Goal: Information Seeking & Learning: Learn about a topic

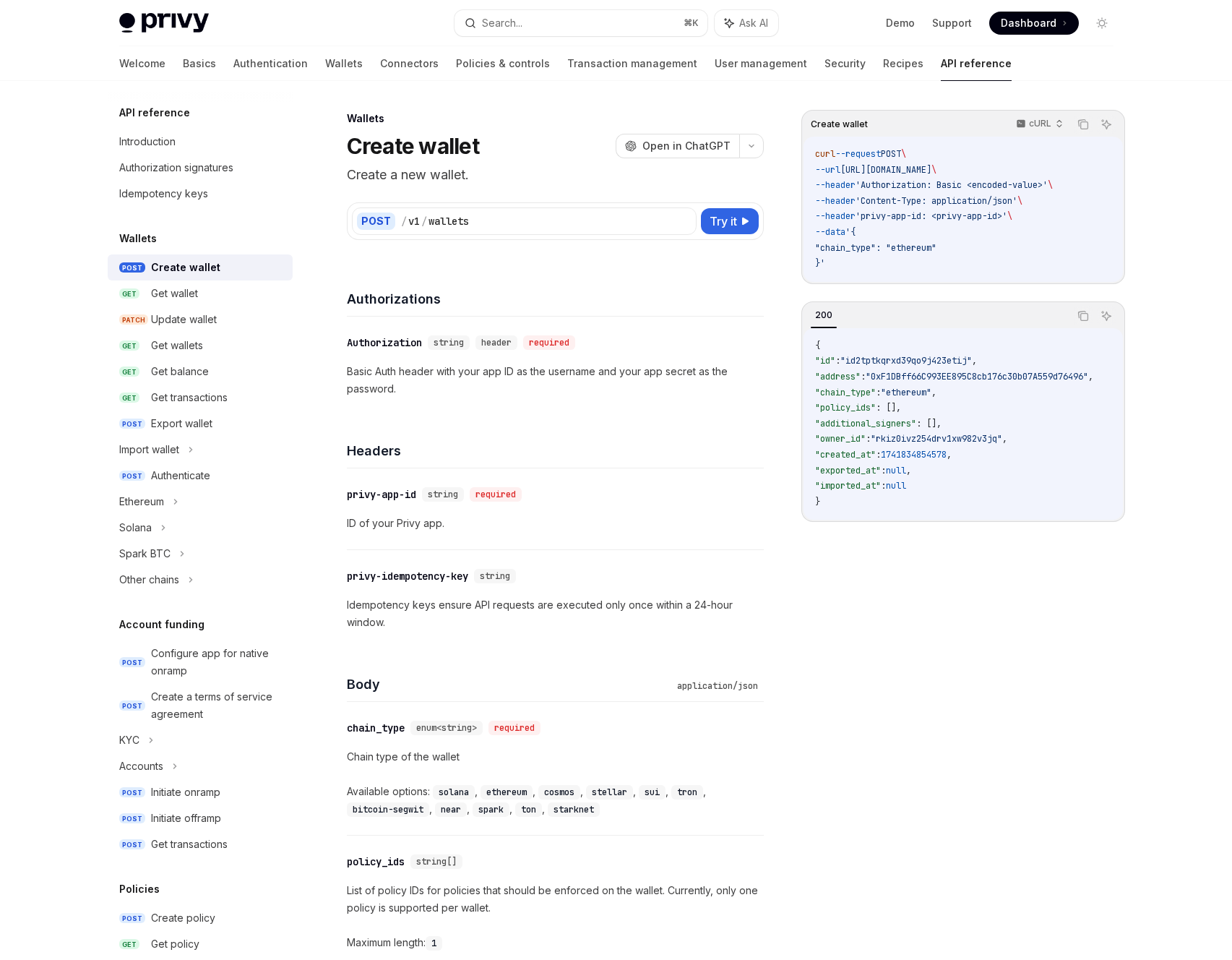
scroll to position [1693, 0]
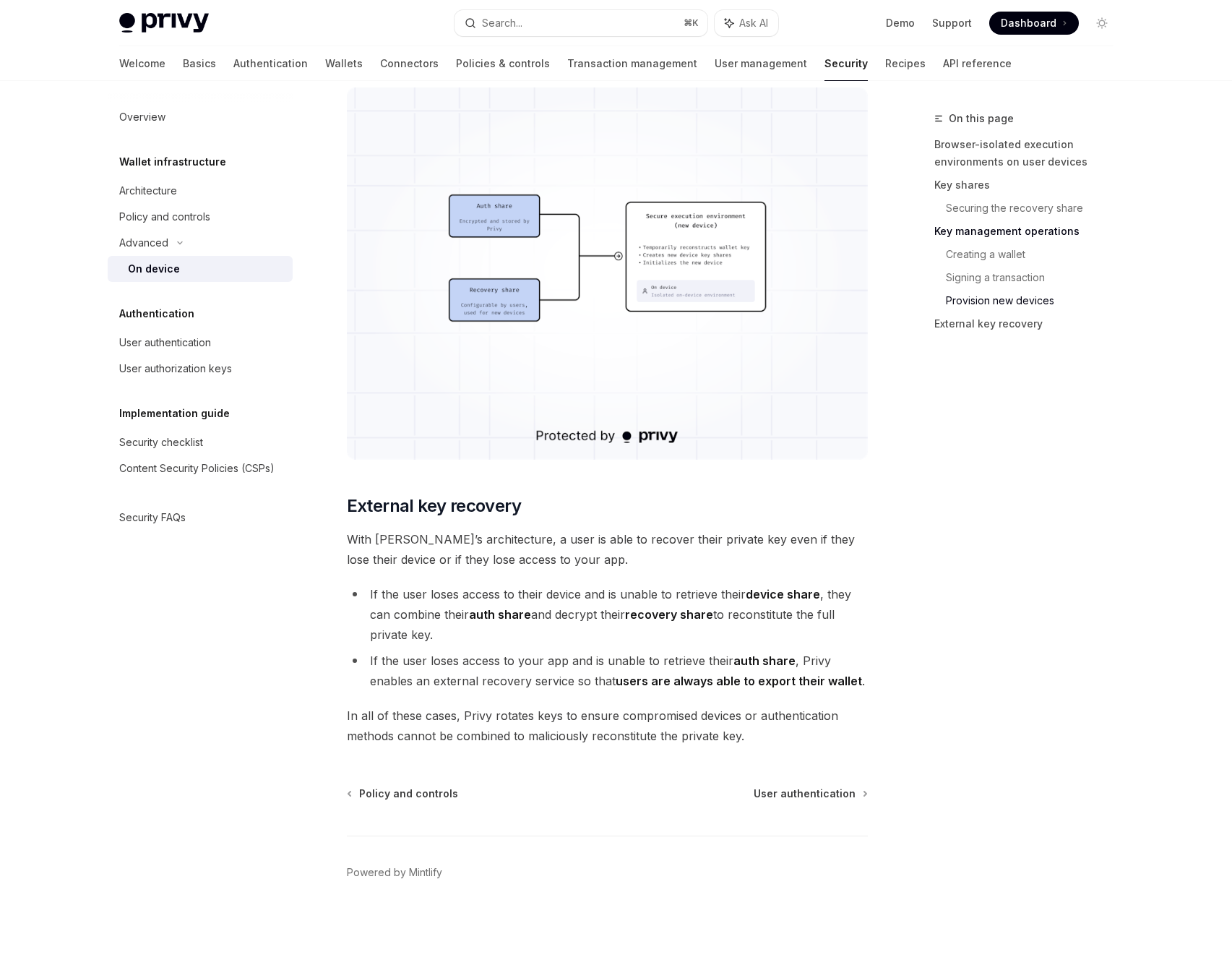
scroll to position [3658, 0]
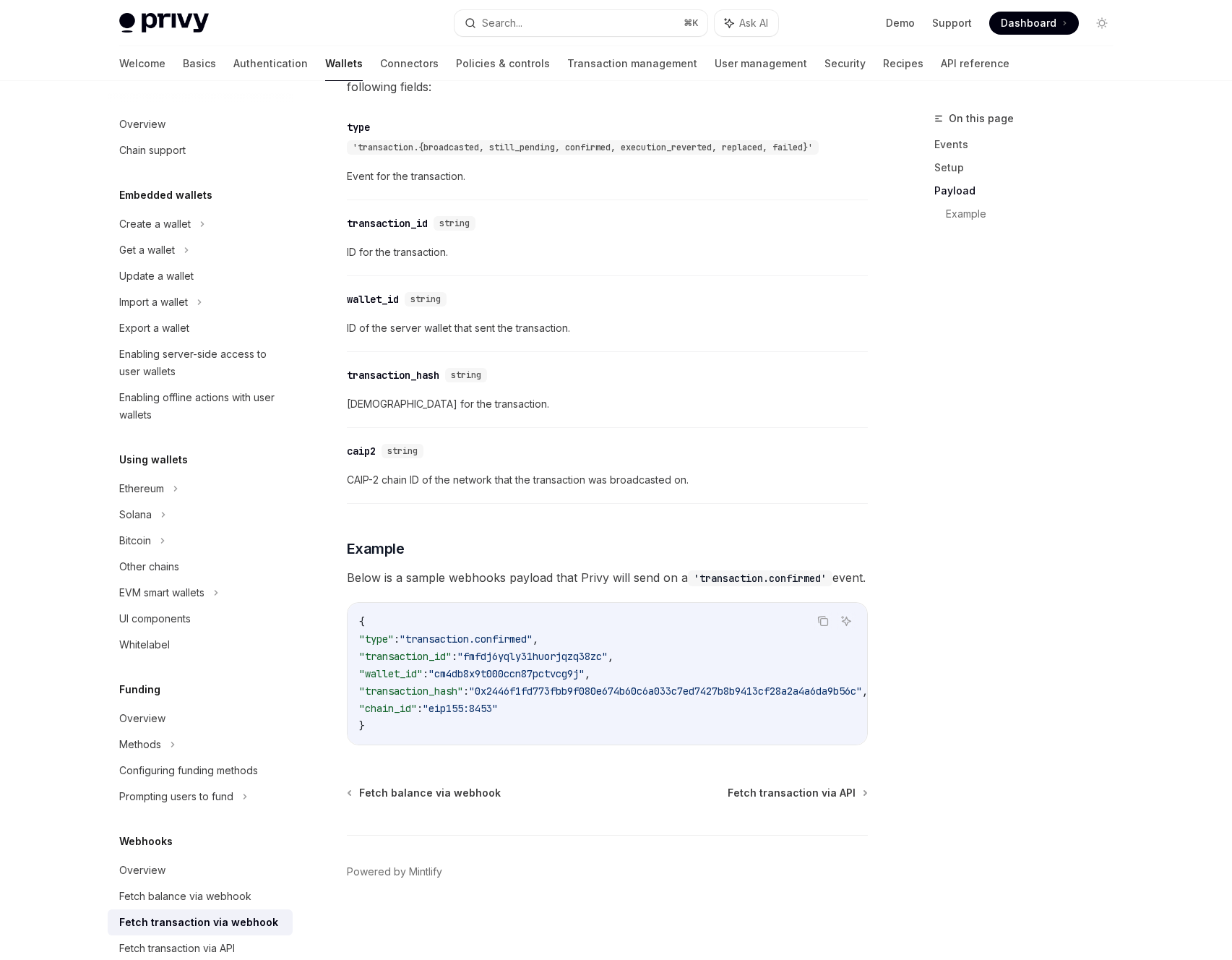
scroll to position [1054, 0]
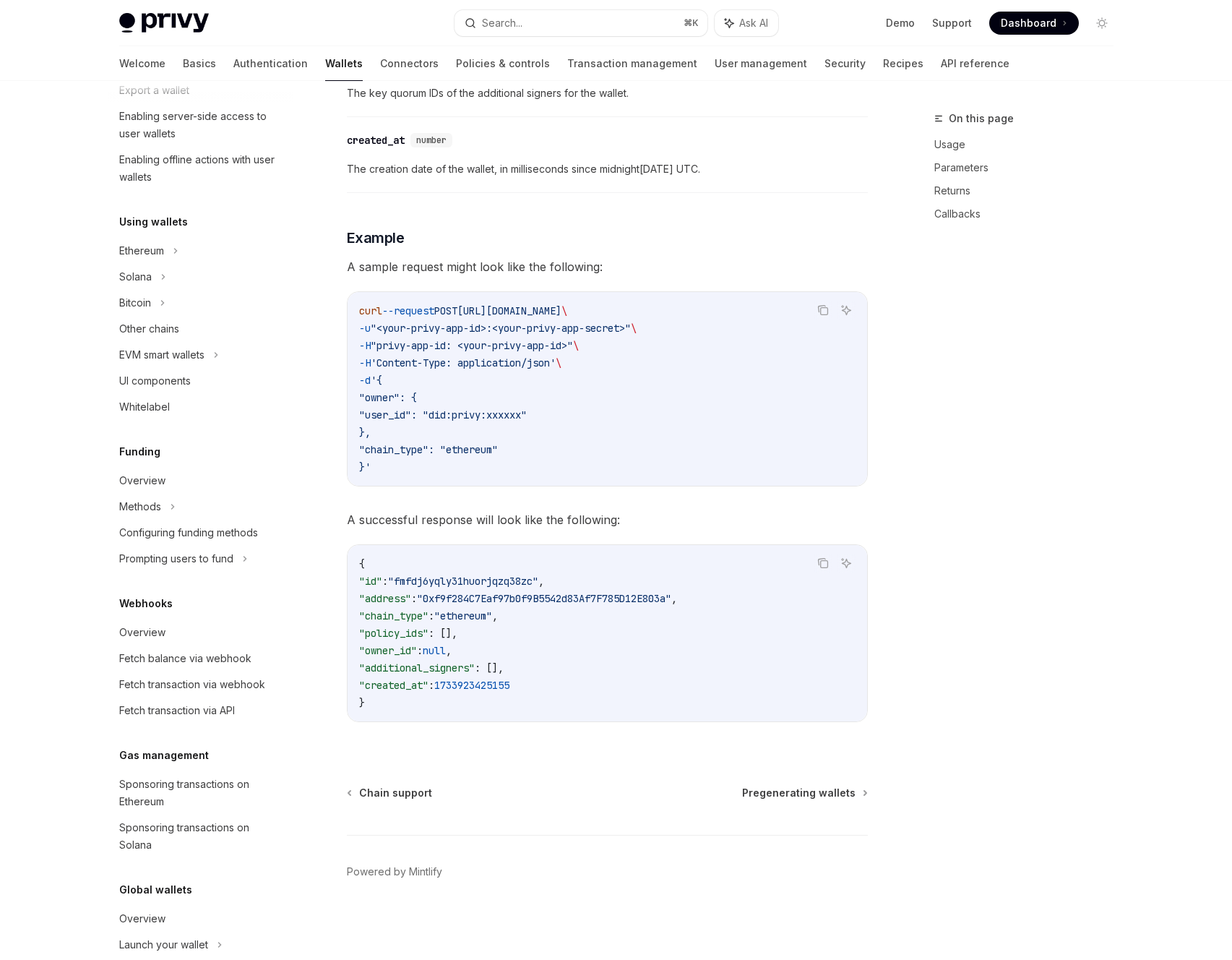
scroll to position [315, 0]
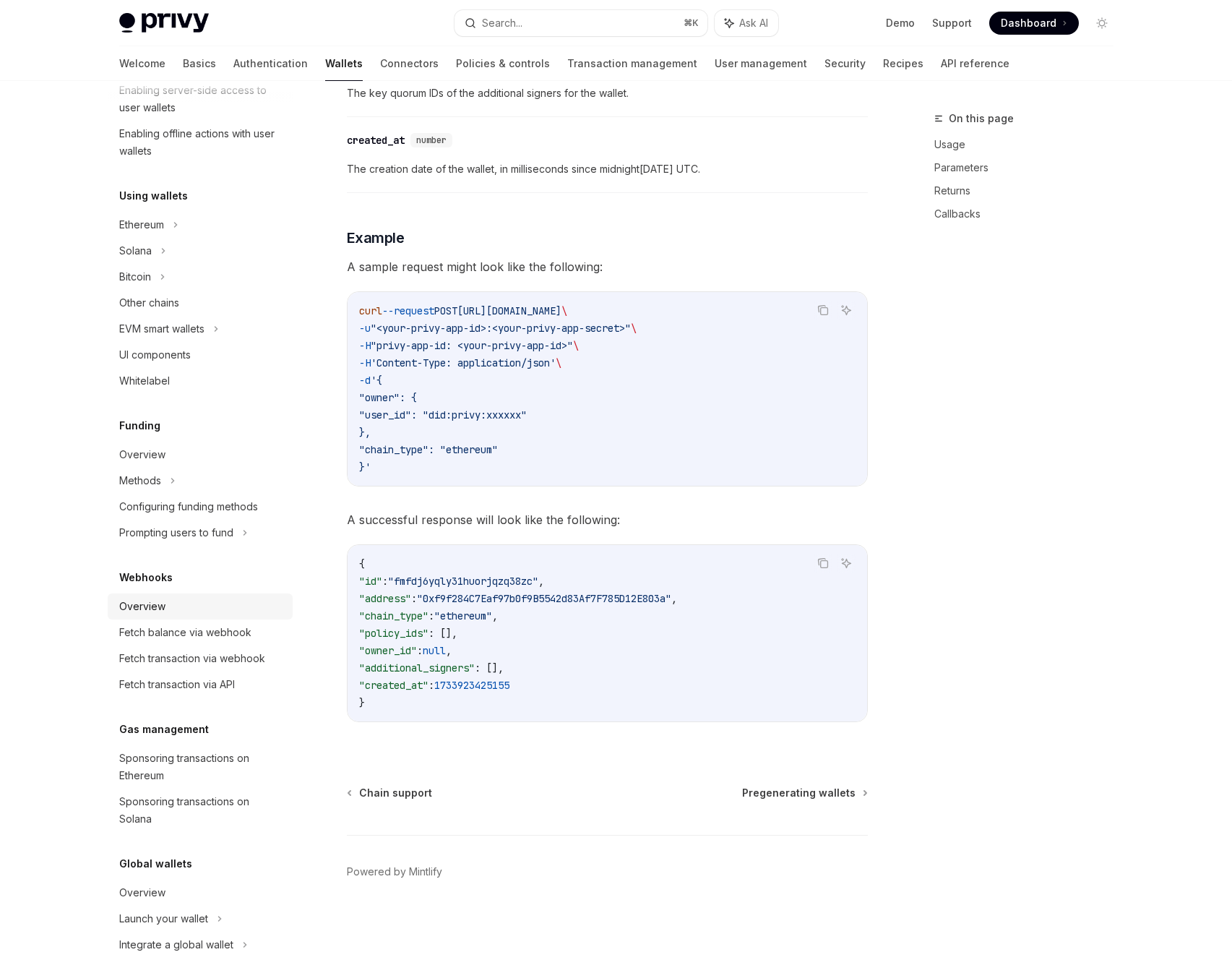
click at [159, 606] on div "Overview" at bounding box center [142, 605] width 46 height 17
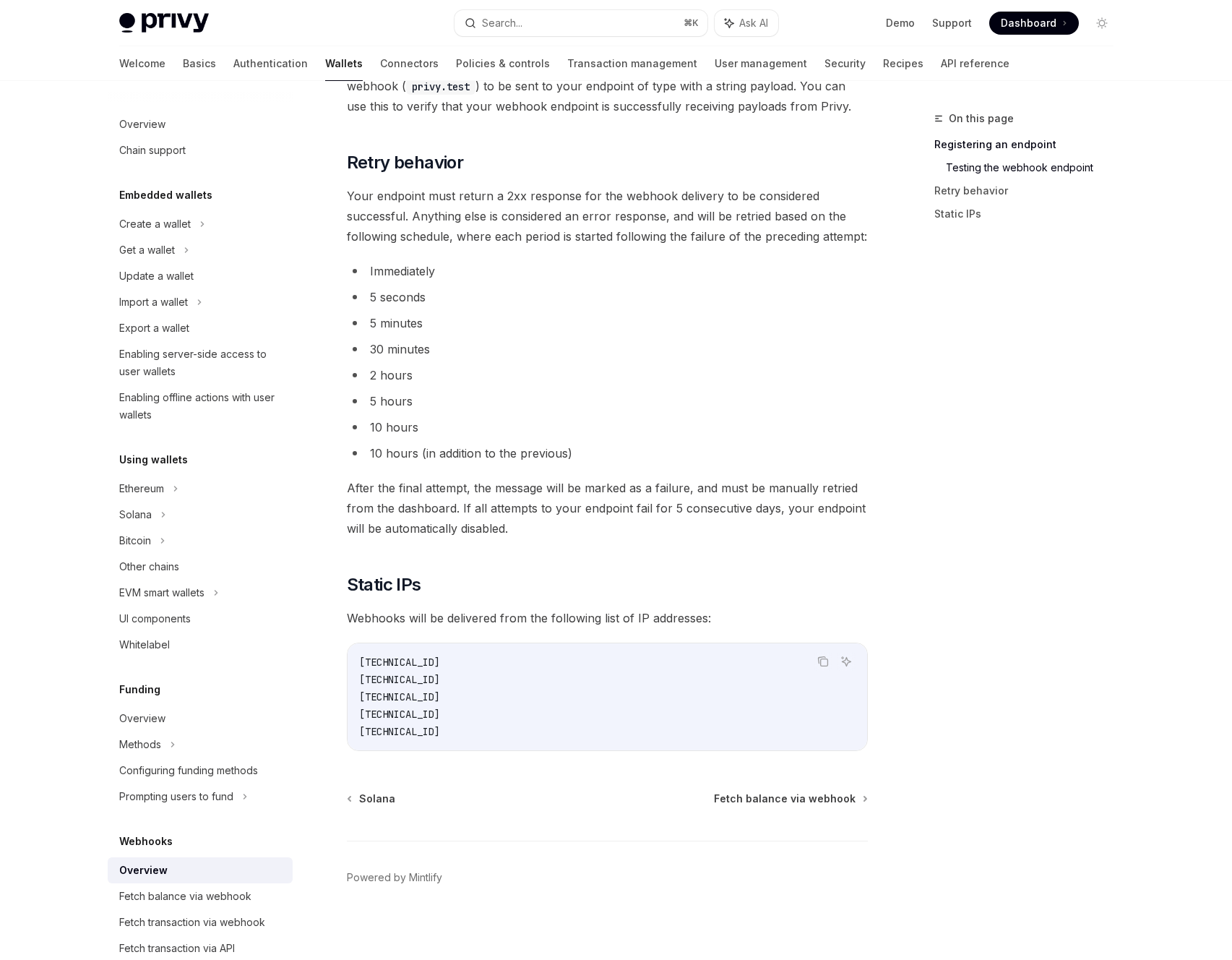
scroll to position [1164, 0]
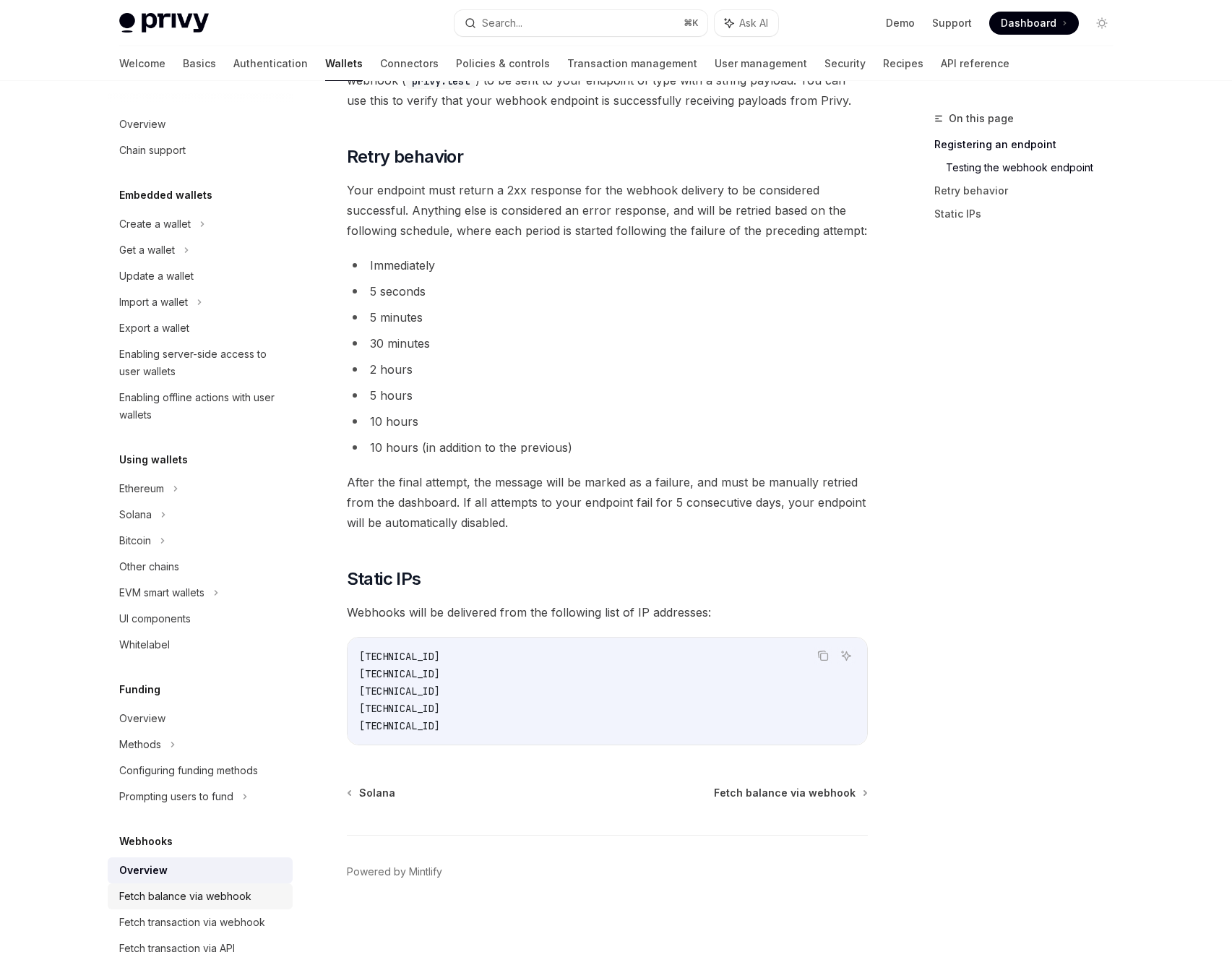
click at [195, 900] on div "Fetch balance via webhook" at bounding box center [185, 895] width 132 height 17
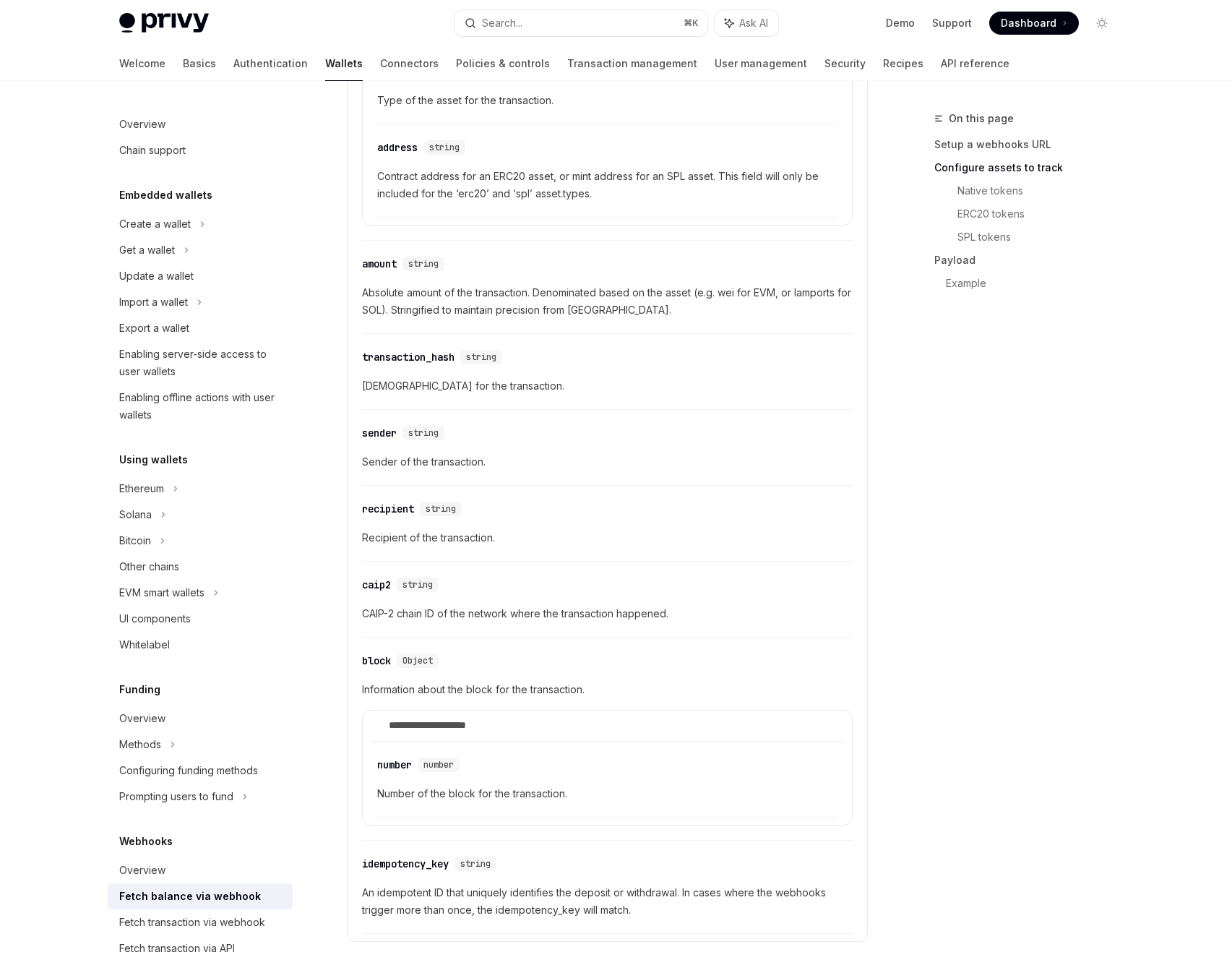
scroll to position [2310, 0]
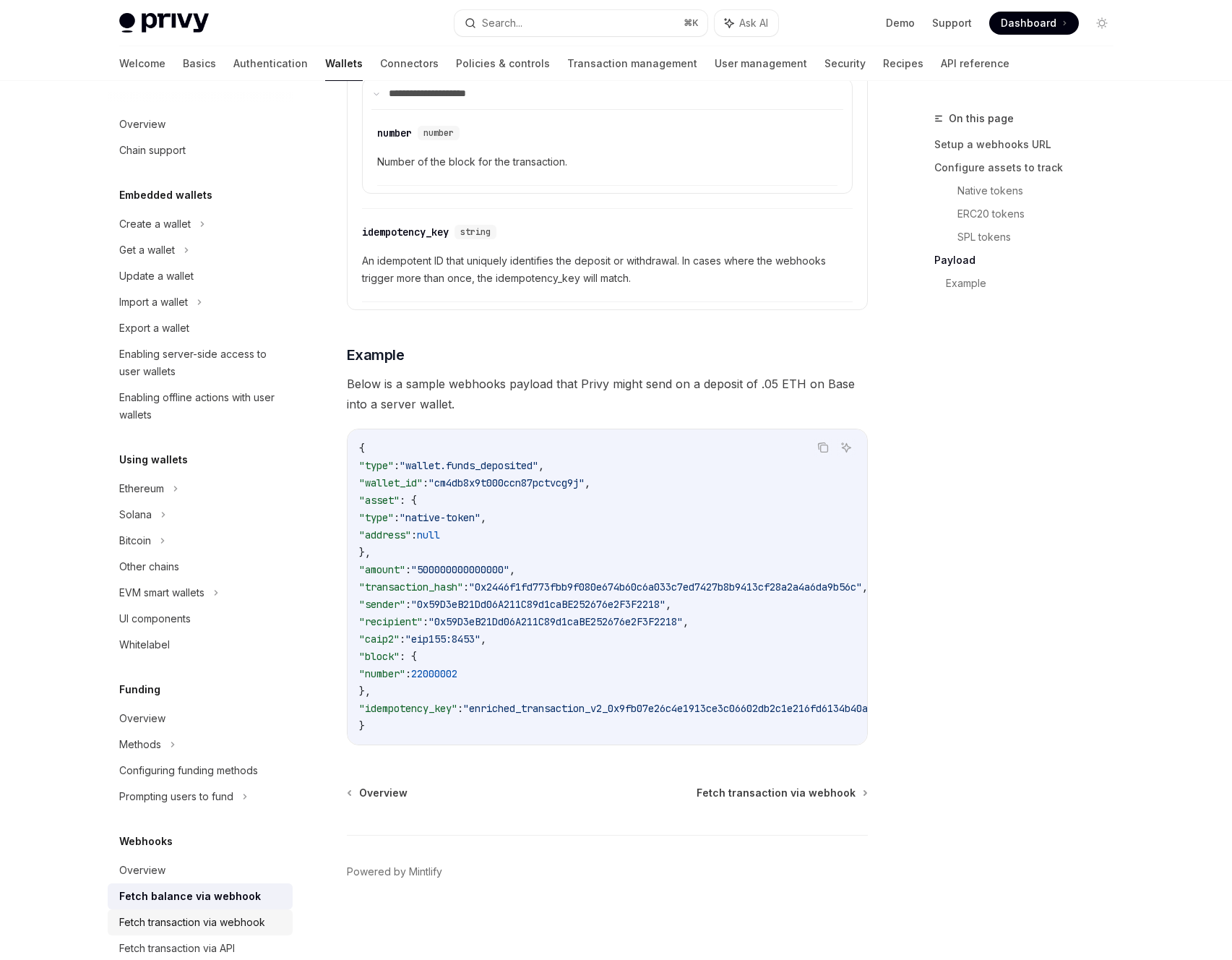
click at [207, 915] on div "Fetch transaction via webhook" at bounding box center [192, 922] width 146 height 17
type textarea "*"
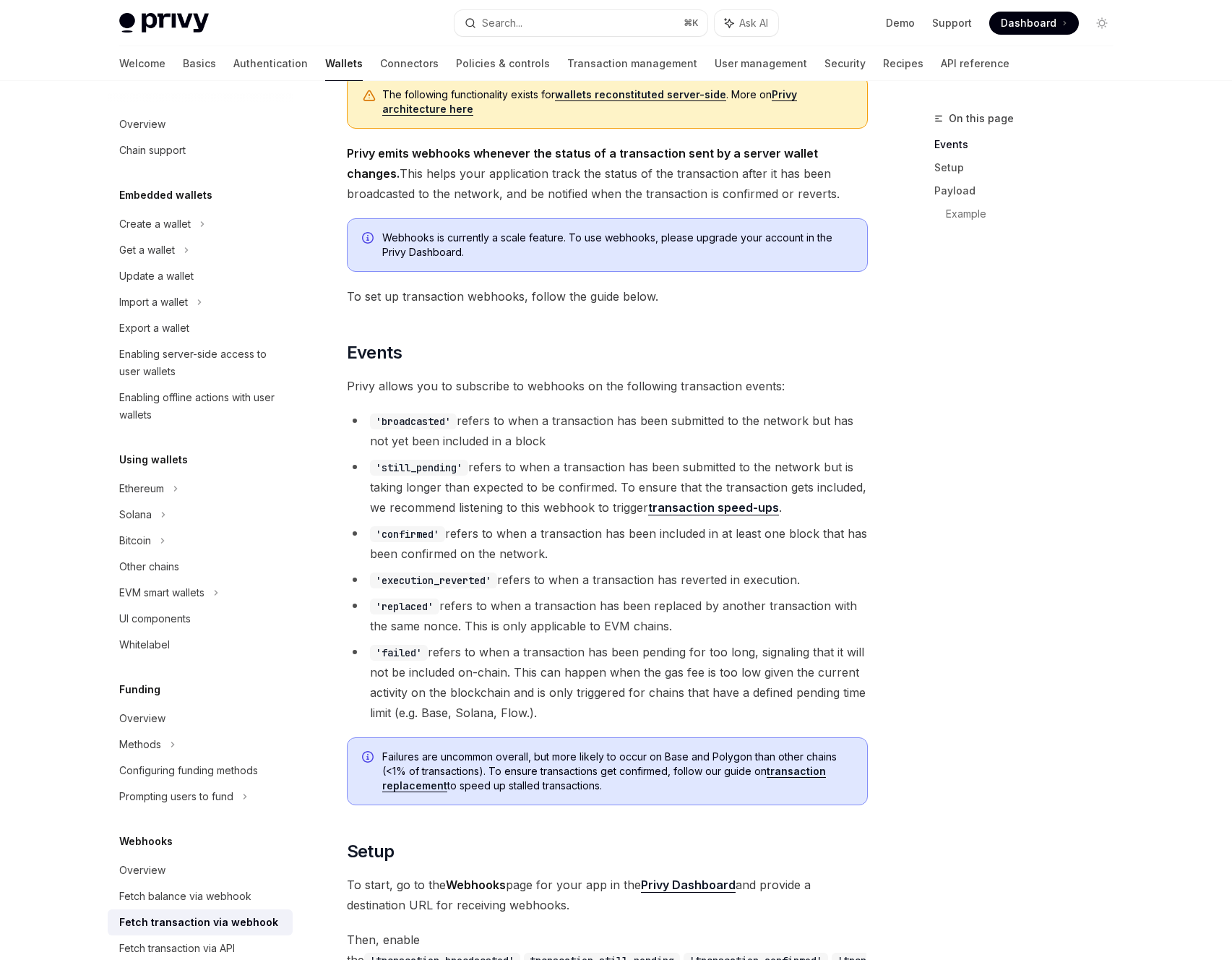
scroll to position [418, 0]
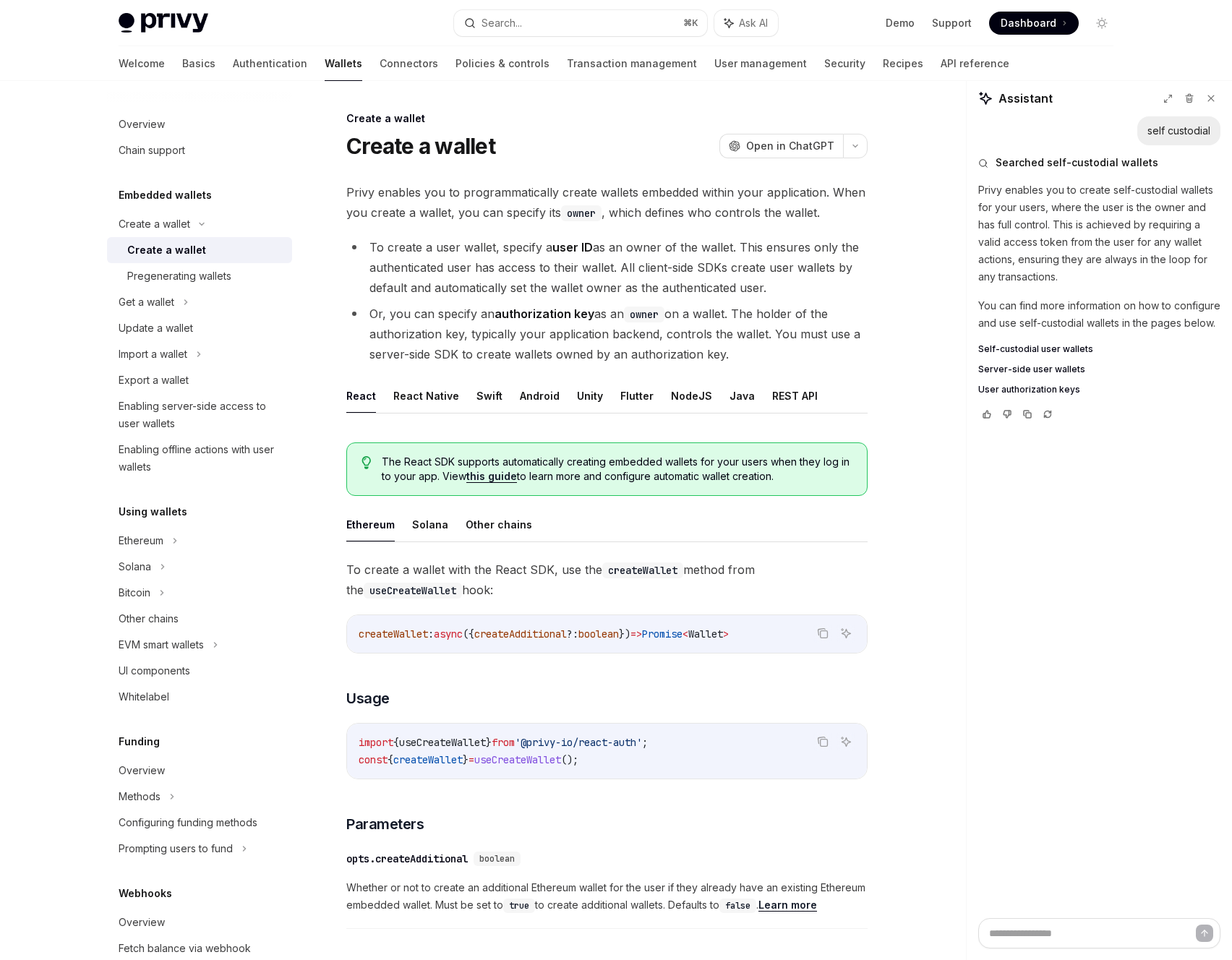
scroll to position [61, 0]
